Goal: Task Accomplishment & Management: Manage account settings

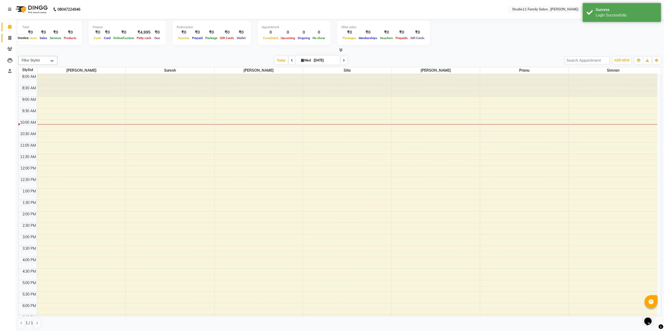
click at [8, 38] on icon at bounding box center [9, 38] width 3 height 4
select select "7303"
select select "service"
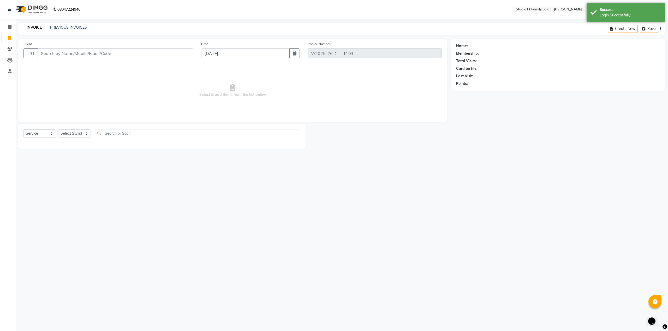
click at [46, 52] on input "Client" at bounding box center [116, 53] width 156 height 10
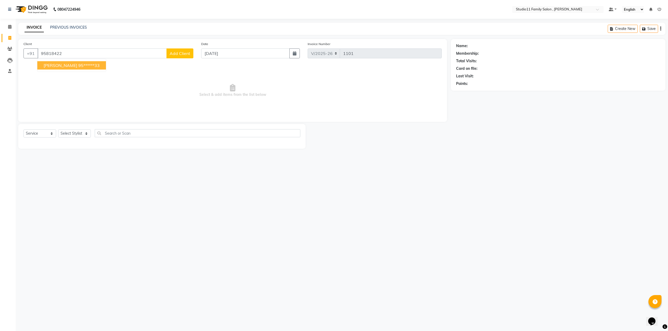
click at [56, 67] on span "[PERSON_NAME]" at bounding box center [61, 65] width 34 height 5
type input "95******33"
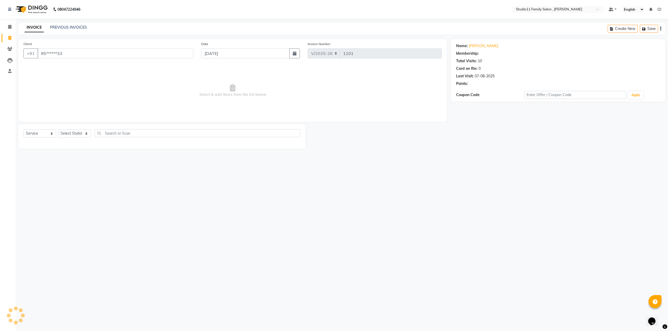
select select "2: Object"
click at [79, 136] on select "Select Stylist Pranu [PERSON_NAME] [PERSON_NAME] [PERSON_NAME] [PERSON_NAME]" at bounding box center [74, 134] width 33 height 8
select select "62941"
click at [58, 130] on select "Select Stylist Pranu [PERSON_NAME] [PERSON_NAME] [PERSON_NAME] [PERSON_NAME]" at bounding box center [74, 134] width 33 height 8
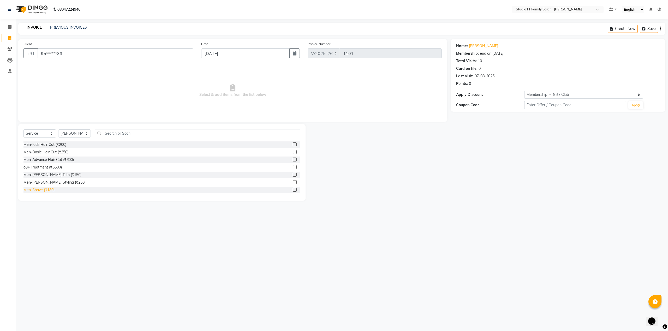
click at [47, 189] on div "Men-Shave (₹180)" at bounding box center [38, 189] width 31 height 5
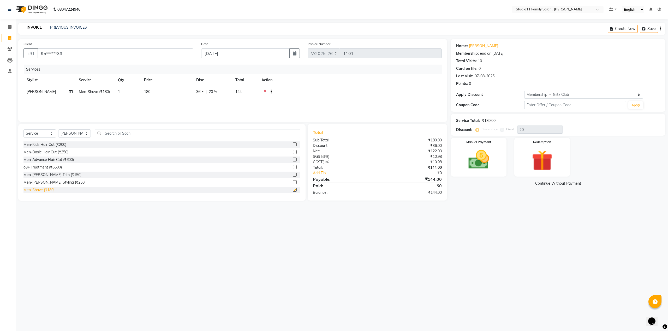
checkbox input "false"
click at [493, 169] on img at bounding box center [478, 160] width 35 height 25
click at [492, 185] on span "UPI" at bounding box center [492, 184] width 8 height 6
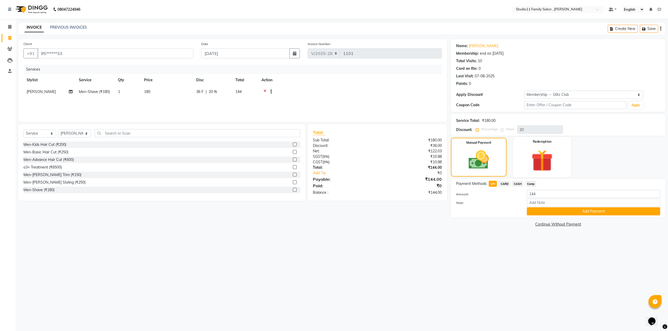
click at [552, 155] on img at bounding box center [541, 161] width 35 height 27
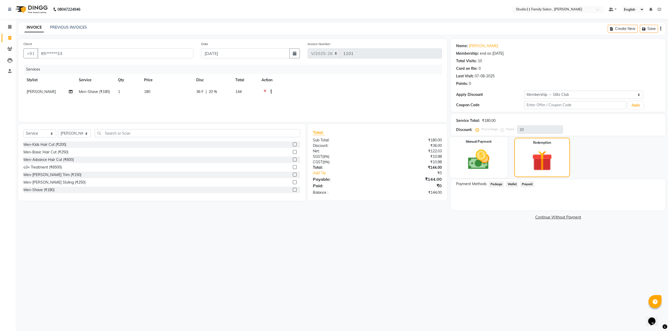
click at [464, 149] on img at bounding box center [478, 160] width 35 height 25
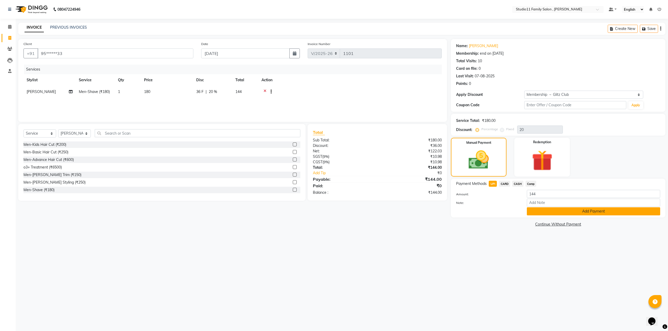
click at [557, 213] on button "Add Payment" at bounding box center [592, 212] width 133 height 8
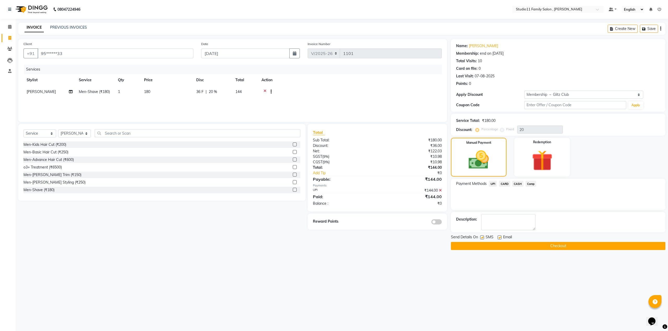
click at [491, 244] on button "Checkout" at bounding box center [558, 246] width 214 height 8
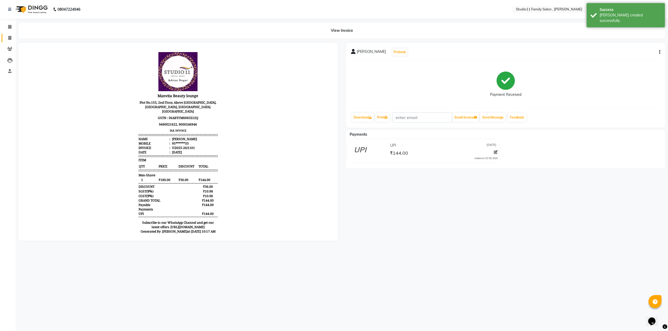
click at [9, 34] on link "Invoice" at bounding box center [8, 38] width 13 height 9
select select "7303"
select select "service"
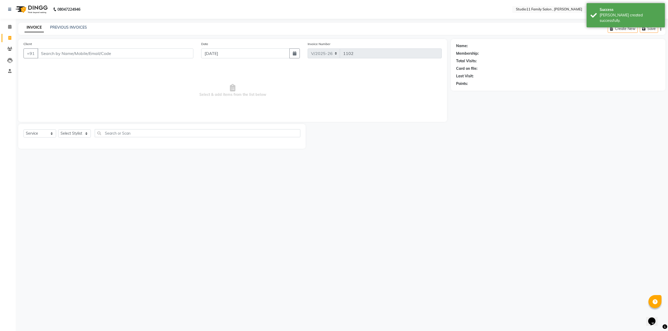
click at [48, 57] on input "Client" at bounding box center [116, 53] width 156 height 10
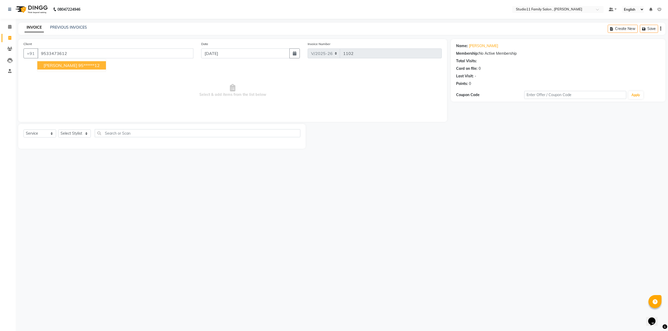
click at [70, 65] on span "[PERSON_NAME]" at bounding box center [61, 65] width 34 height 5
type input "95******12"
click at [82, 131] on select "Select Stylist Pranu [PERSON_NAME] [PERSON_NAME] [PERSON_NAME] [PERSON_NAME]" at bounding box center [74, 134] width 33 height 8
select select "62941"
click at [58, 130] on select "Select Stylist Pranu [PERSON_NAME] [PERSON_NAME] [PERSON_NAME] [PERSON_NAME]" at bounding box center [74, 134] width 33 height 8
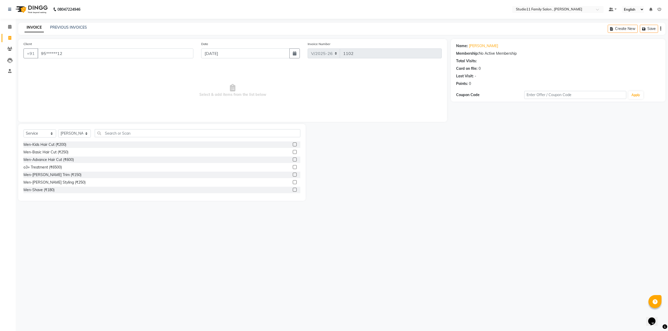
click at [293, 152] on label at bounding box center [295, 152] width 4 height 4
click at [293, 152] on input "checkbox" at bounding box center [294, 152] width 3 height 3
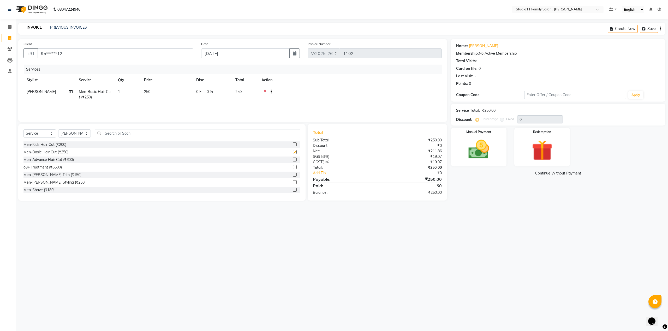
checkbox input "false"
click at [548, 93] on input "text" at bounding box center [575, 95] width 102 height 8
type input "mhc99"
click at [638, 97] on button "Apply" at bounding box center [635, 95] width 15 height 8
radio input "false"
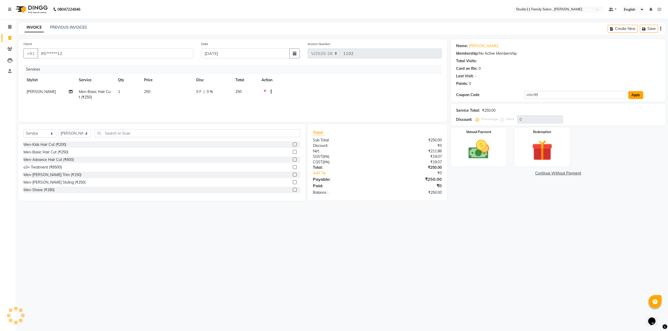
radio input "true"
type input "151"
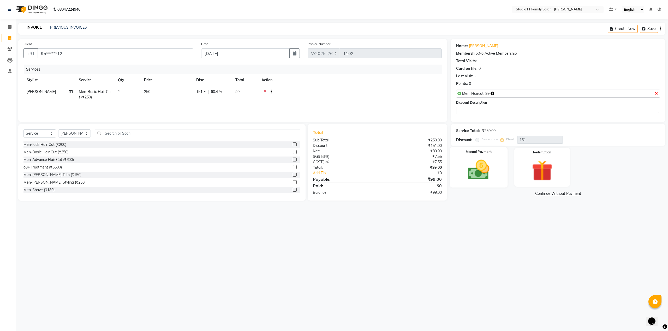
click at [474, 169] on img at bounding box center [478, 170] width 35 height 25
click at [529, 192] on span "Comp" at bounding box center [530, 194] width 11 height 6
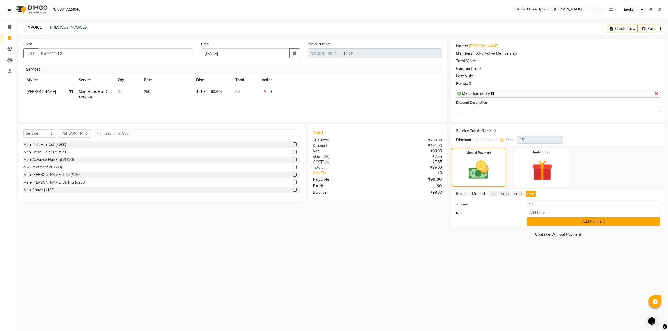
click at [555, 225] on button "Add Payment" at bounding box center [592, 222] width 133 height 8
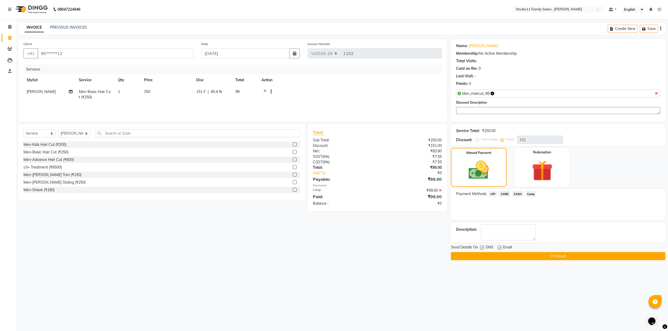
click at [545, 256] on button "Checkout" at bounding box center [558, 256] width 214 height 8
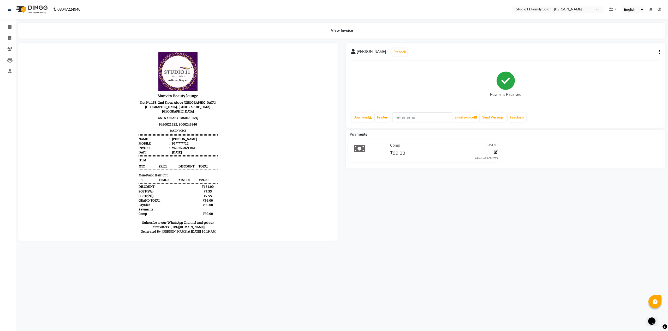
drag, startPoint x: 303, startPoint y: 125, endPoint x: 391, endPoint y: 93, distance: 93.8
click at [332, 93] on html "Manvita Beauty lounge [STREET_ADDRESS], Above [GEOGRAPHIC_DATA], [GEOGRAPHIC_DA…" at bounding box center [177, 144] width 309 height 193
drag, startPoint x: 422, startPoint y: 110, endPoint x: 425, endPoint y: 111, distance: 2.9
click at [423, 110] on div "[PERSON_NAME] Prebook Payment Received Download Print Email Invoice Send Messag…" at bounding box center [504, 85] width 319 height 85
click at [7, 40] on span at bounding box center [9, 38] width 9 height 6
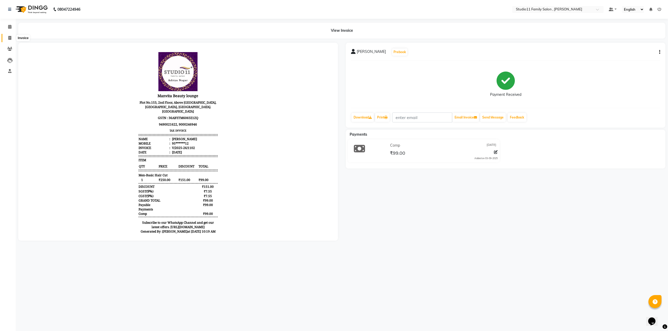
select select "service"
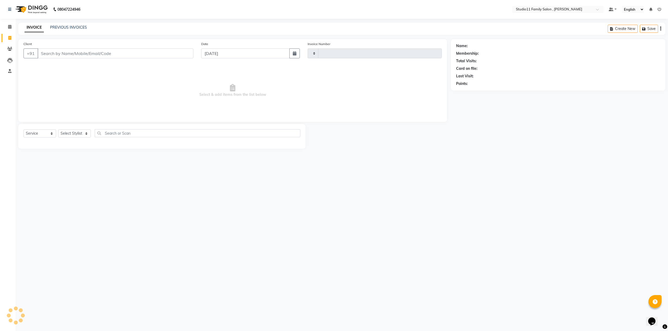
type input "1103"
select select "7303"
click at [86, 133] on select "Select Stylist Pranu [PERSON_NAME] [PERSON_NAME] [PERSON_NAME] [PERSON_NAME]" at bounding box center [74, 134] width 33 height 8
select select "62940"
click at [58, 130] on select "Select Stylist Pranu [PERSON_NAME] [PERSON_NAME] [PERSON_NAME] [PERSON_NAME]" at bounding box center [74, 134] width 33 height 8
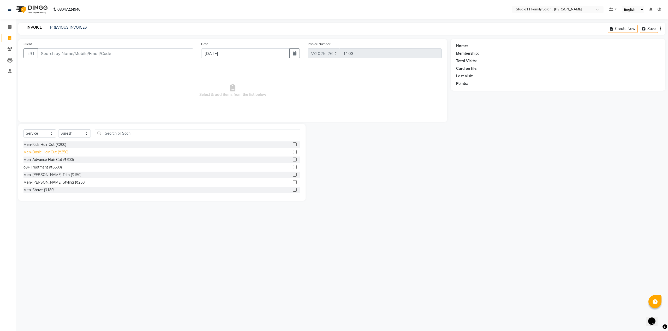
click at [50, 151] on div "Men-Basic Hair Cut (₹250)" at bounding box center [45, 152] width 45 height 5
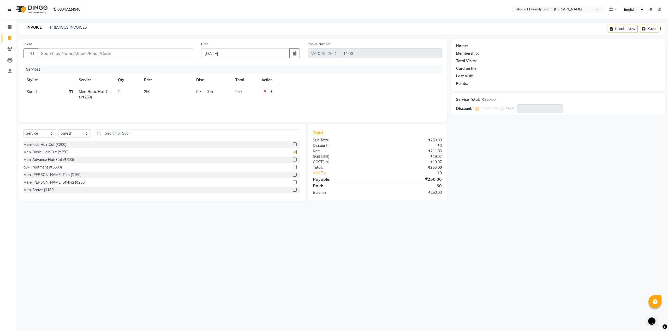
checkbox input "false"
click at [64, 52] on input "Client" at bounding box center [116, 53] width 156 height 10
click at [108, 55] on input "Client" at bounding box center [116, 53] width 156 height 10
type input "9"
type input "0"
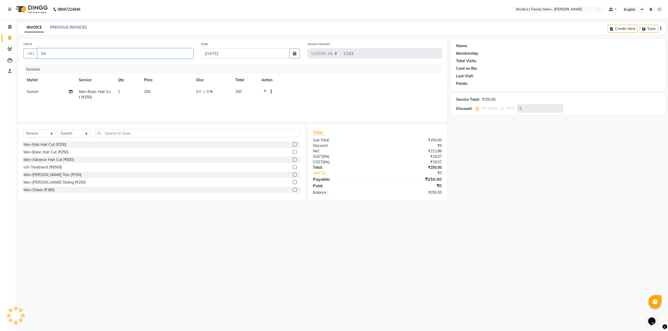
type input "9"
click at [78, 64] on ngb-highlight "94******77" at bounding box center [88, 65] width 21 height 5
type input "94******77"
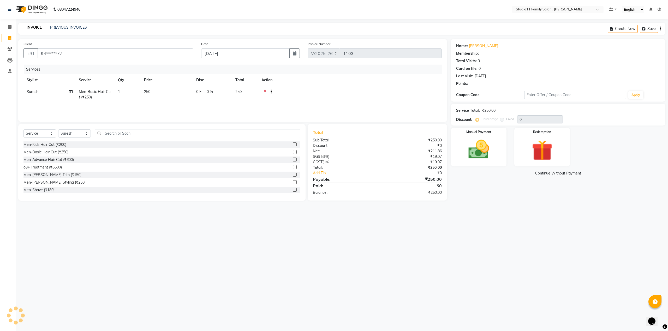
select select "2: Object"
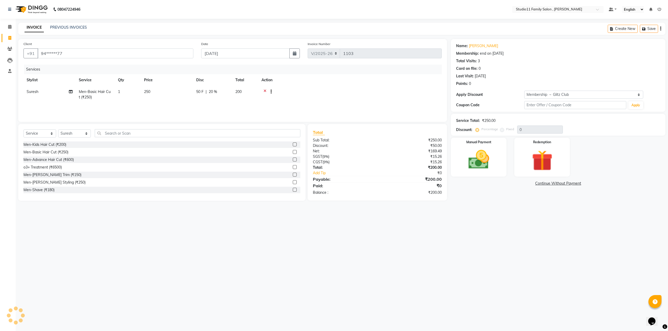
type input "20"
click at [465, 161] on img at bounding box center [478, 160] width 35 height 25
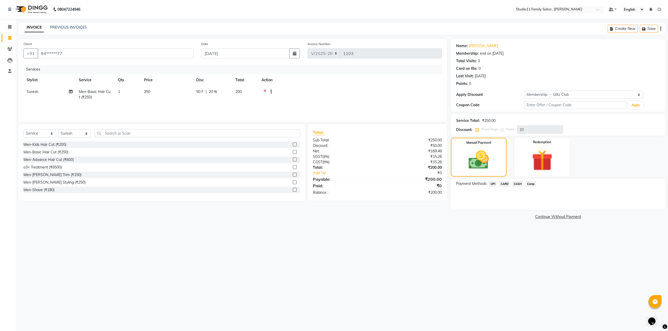
click at [494, 181] on span "UPI" at bounding box center [492, 184] width 8 height 6
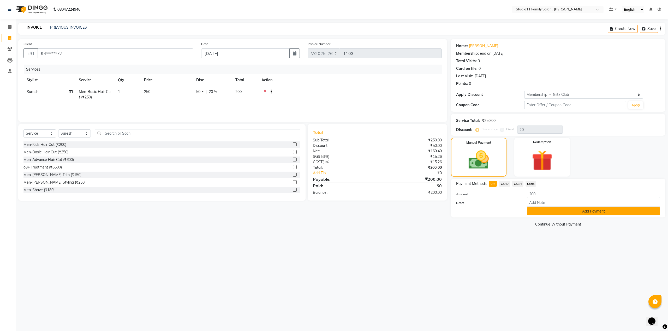
click at [571, 213] on button "Add Payment" at bounding box center [592, 212] width 133 height 8
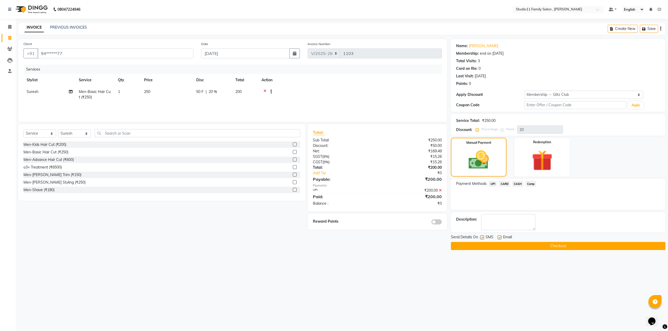
click at [536, 247] on button "Checkout" at bounding box center [558, 246] width 214 height 8
